Goal: Navigation & Orientation: Go to known website

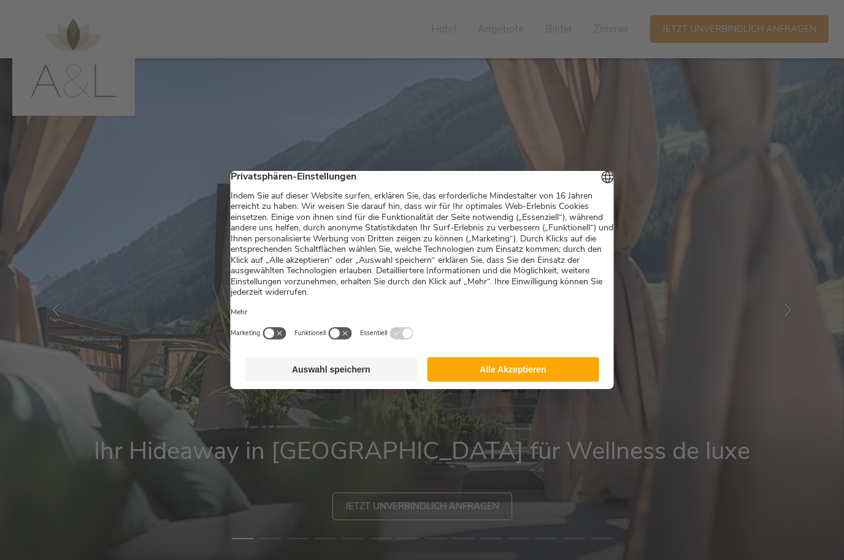
click at [494, 372] on button "Alle Akzeptieren" at bounding box center [513, 369] width 172 height 25
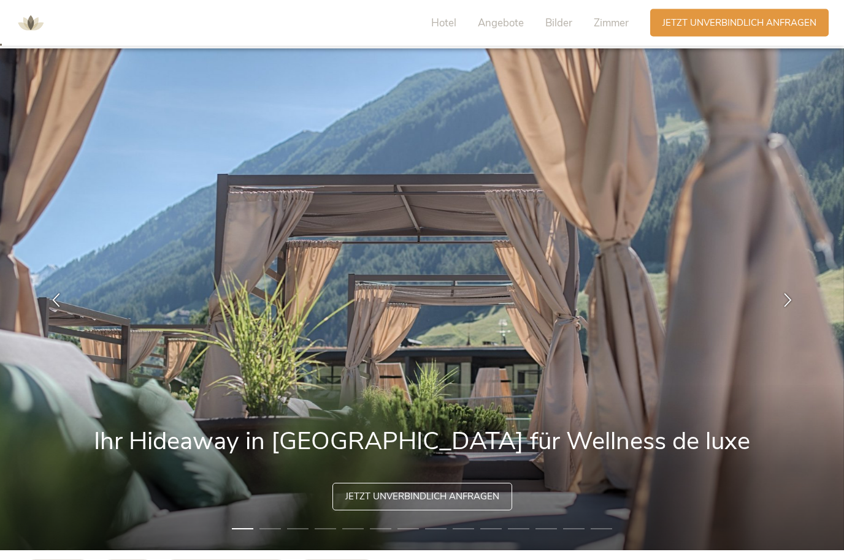
scroll to position [10, 0]
click at [789, 305] on icon at bounding box center [788, 298] width 14 height 14
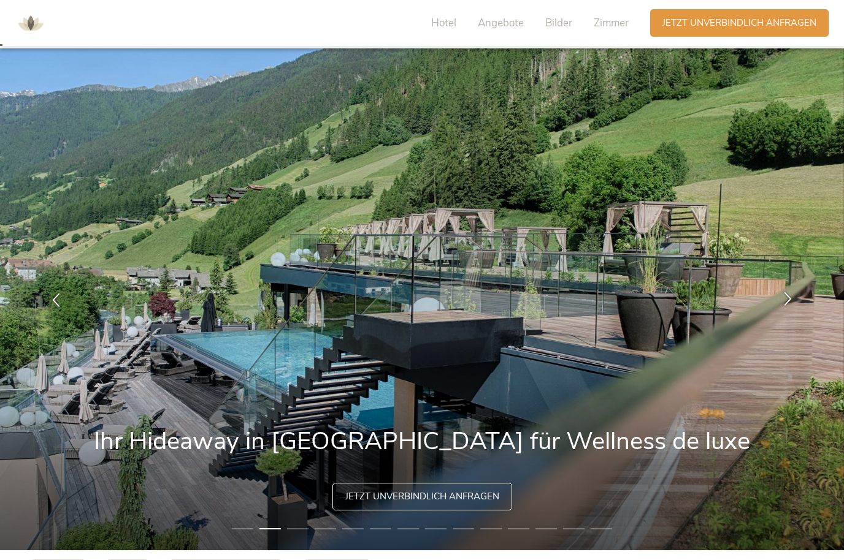
click at [792, 305] on icon at bounding box center [788, 298] width 14 height 14
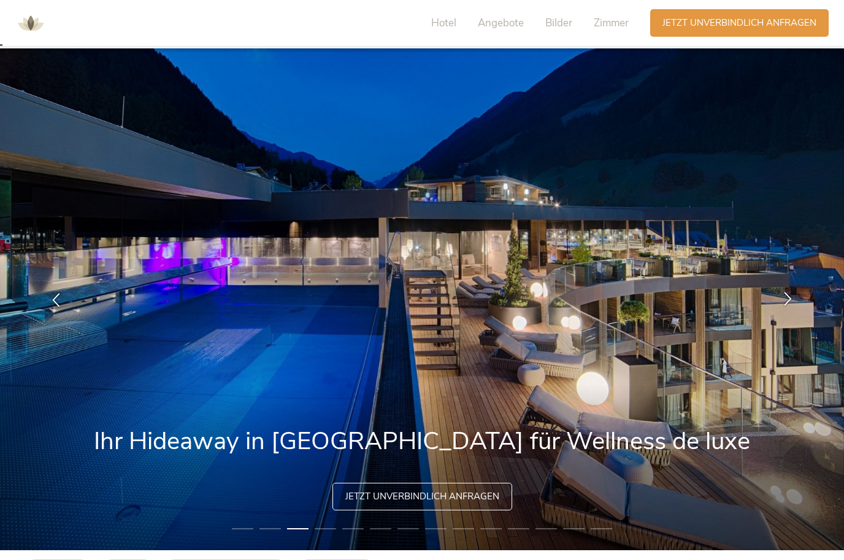
click at [790, 305] on icon at bounding box center [788, 298] width 14 height 14
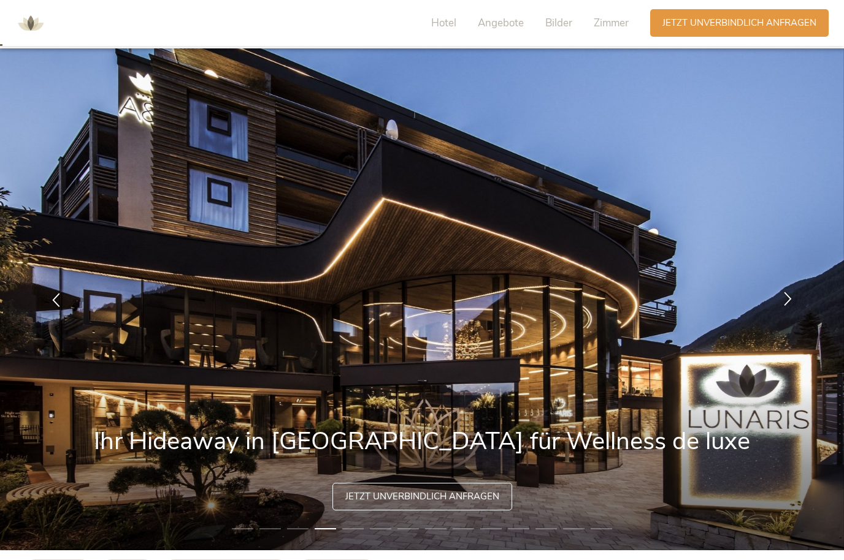
click at [789, 305] on icon at bounding box center [788, 298] width 14 height 14
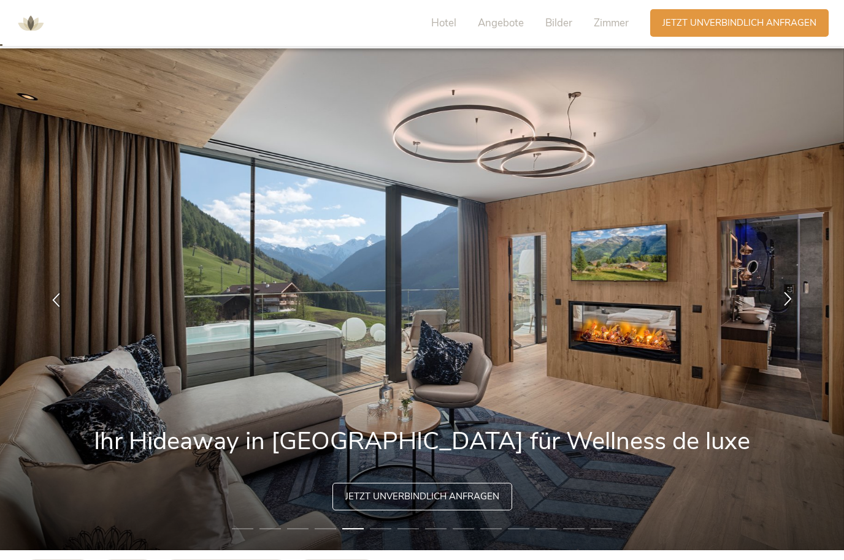
click at [795, 319] on div at bounding box center [787, 299] width 39 height 39
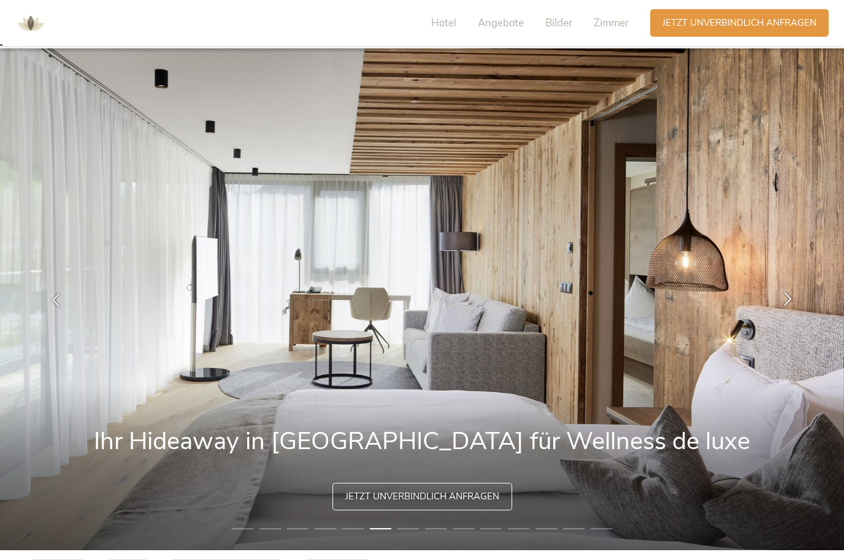
click at [793, 305] on icon at bounding box center [788, 298] width 14 height 14
click at [785, 305] on icon at bounding box center [788, 298] width 14 height 14
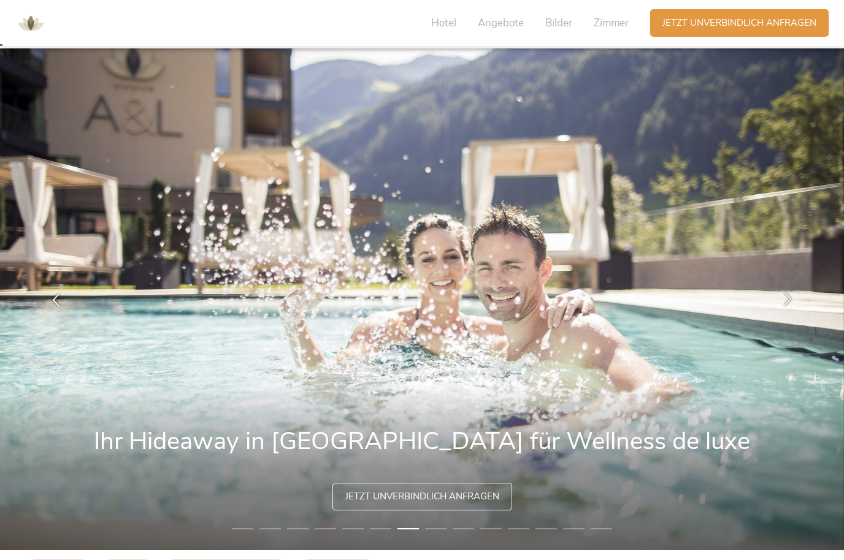
click at [790, 305] on icon at bounding box center [788, 298] width 14 height 14
click at [793, 305] on icon at bounding box center [788, 298] width 14 height 14
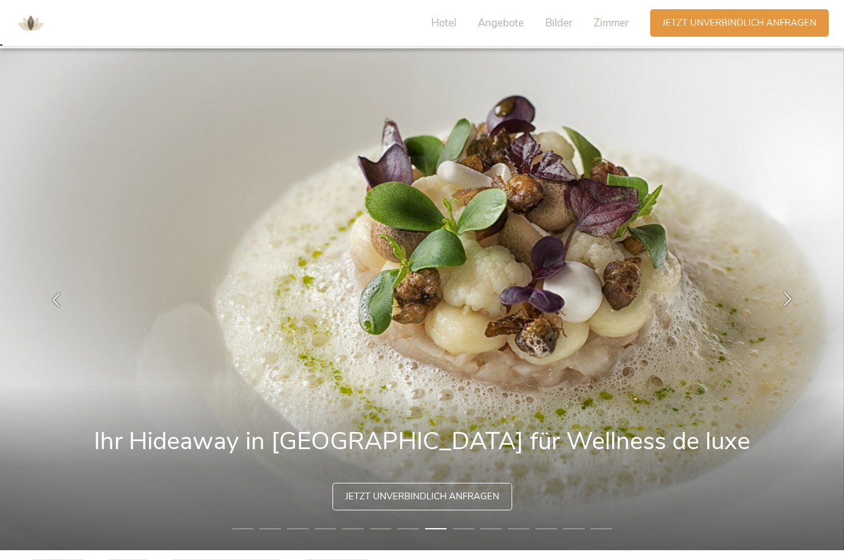
click at [788, 305] on icon at bounding box center [788, 298] width 14 height 14
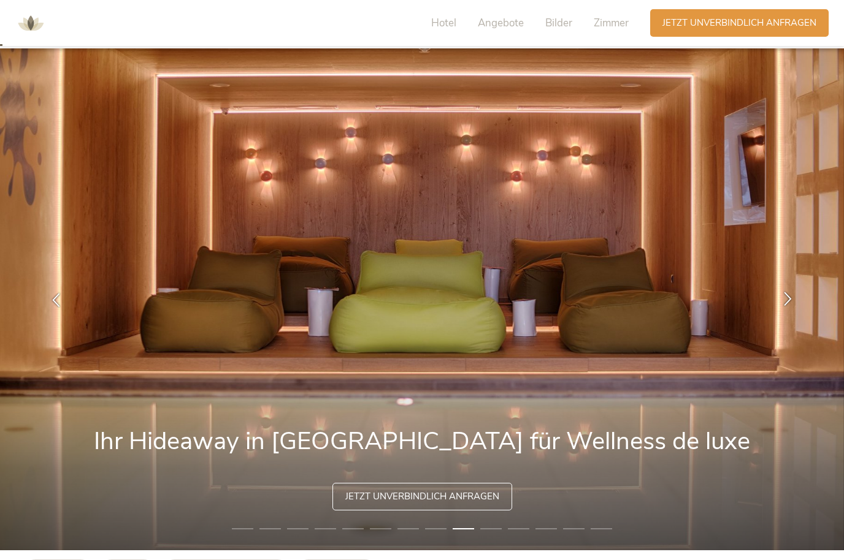
click at [793, 305] on icon at bounding box center [788, 298] width 14 height 14
click at [794, 305] on icon at bounding box center [788, 298] width 14 height 14
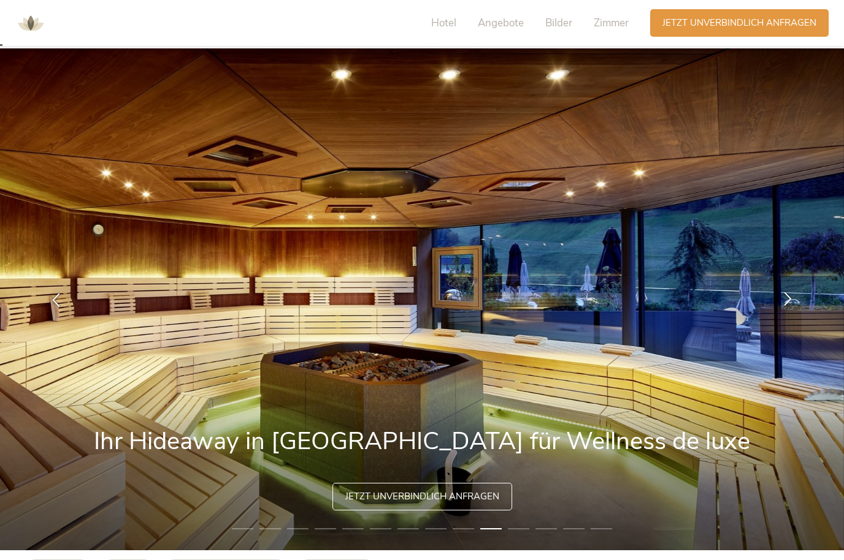
click at [806, 319] on div at bounding box center [787, 299] width 39 height 39
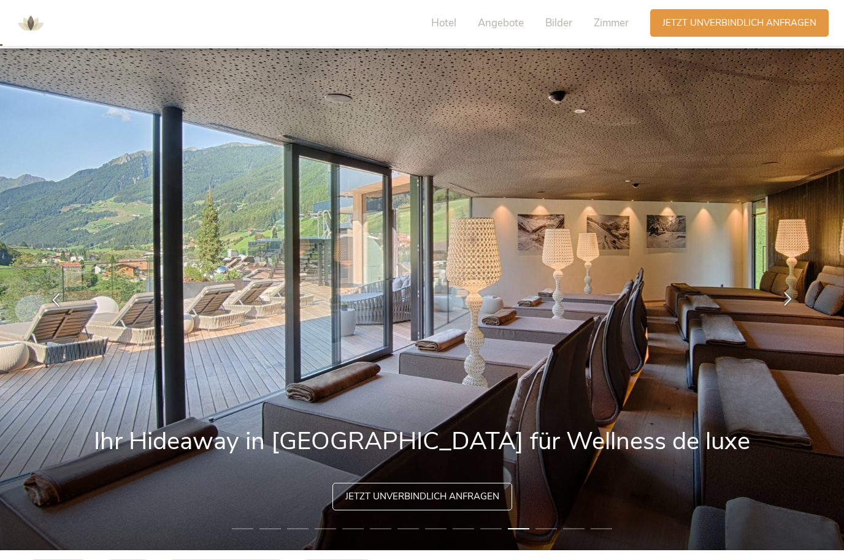
click at [787, 305] on icon at bounding box center [788, 298] width 14 height 14
